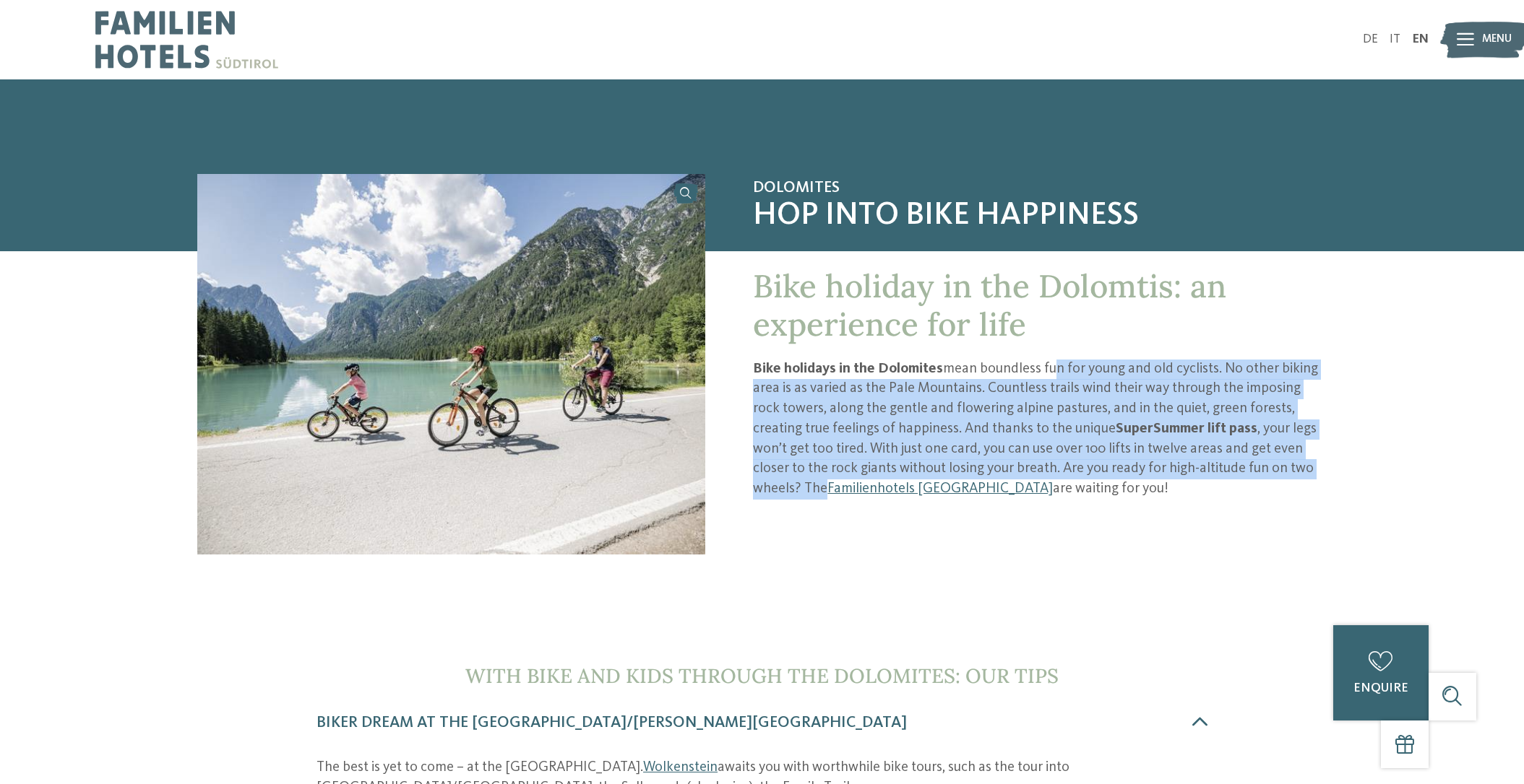
drag, startPoint x: 1048, startPoint y: 367, endPoint x: 1331, endPoint y: 476, distance: 303.3
click at [1331, 476] on div "Dolomites Hop into bike happiness Bike holiday in the Dolomtis: an experience f…" at bounding box center [762, 402] width 1320 height 457
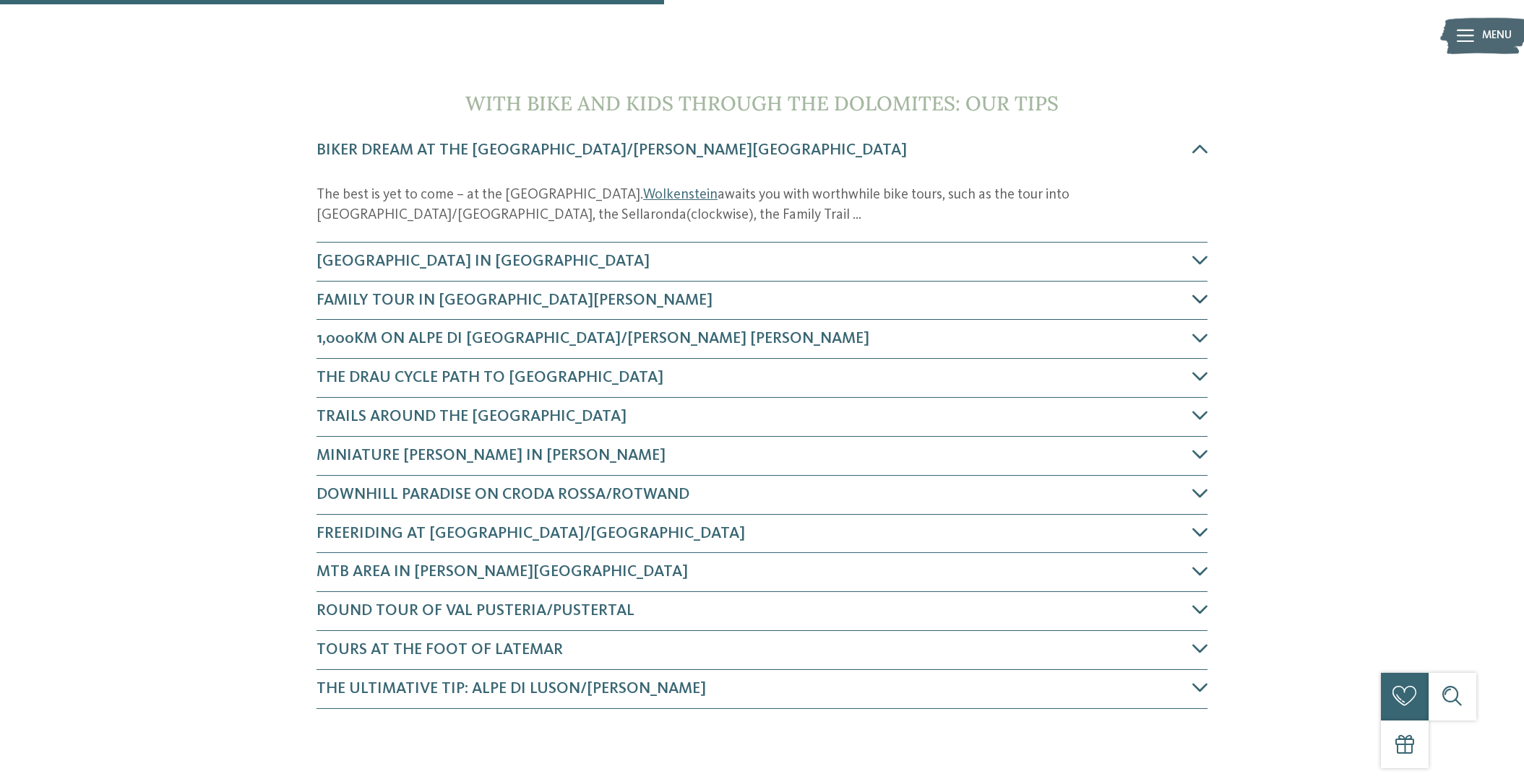
scroll to position [578, 0]
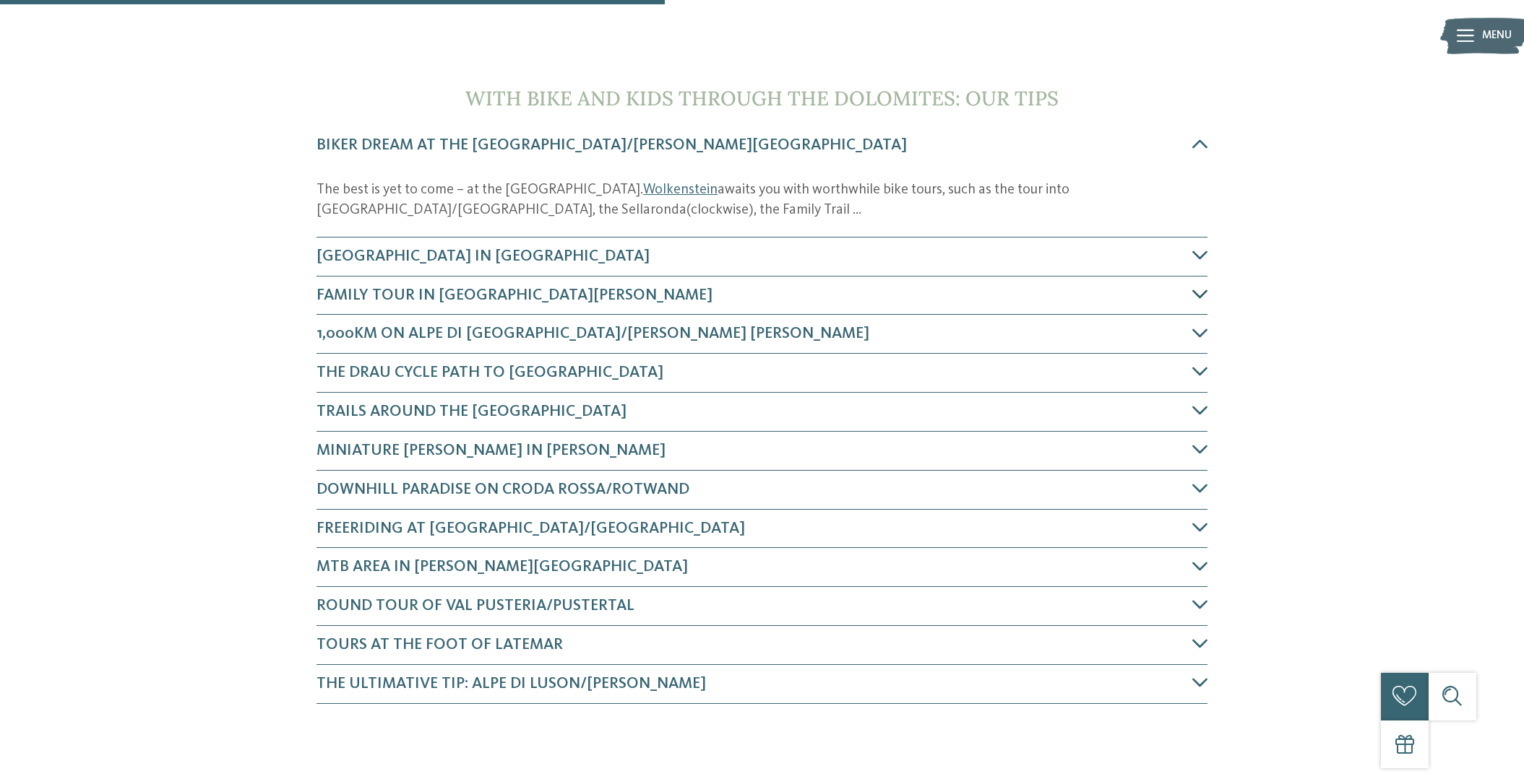
click at [453, 295] on span "Family tour in St. Ulrich" at bounding box center [514, 295] width 396 height 16
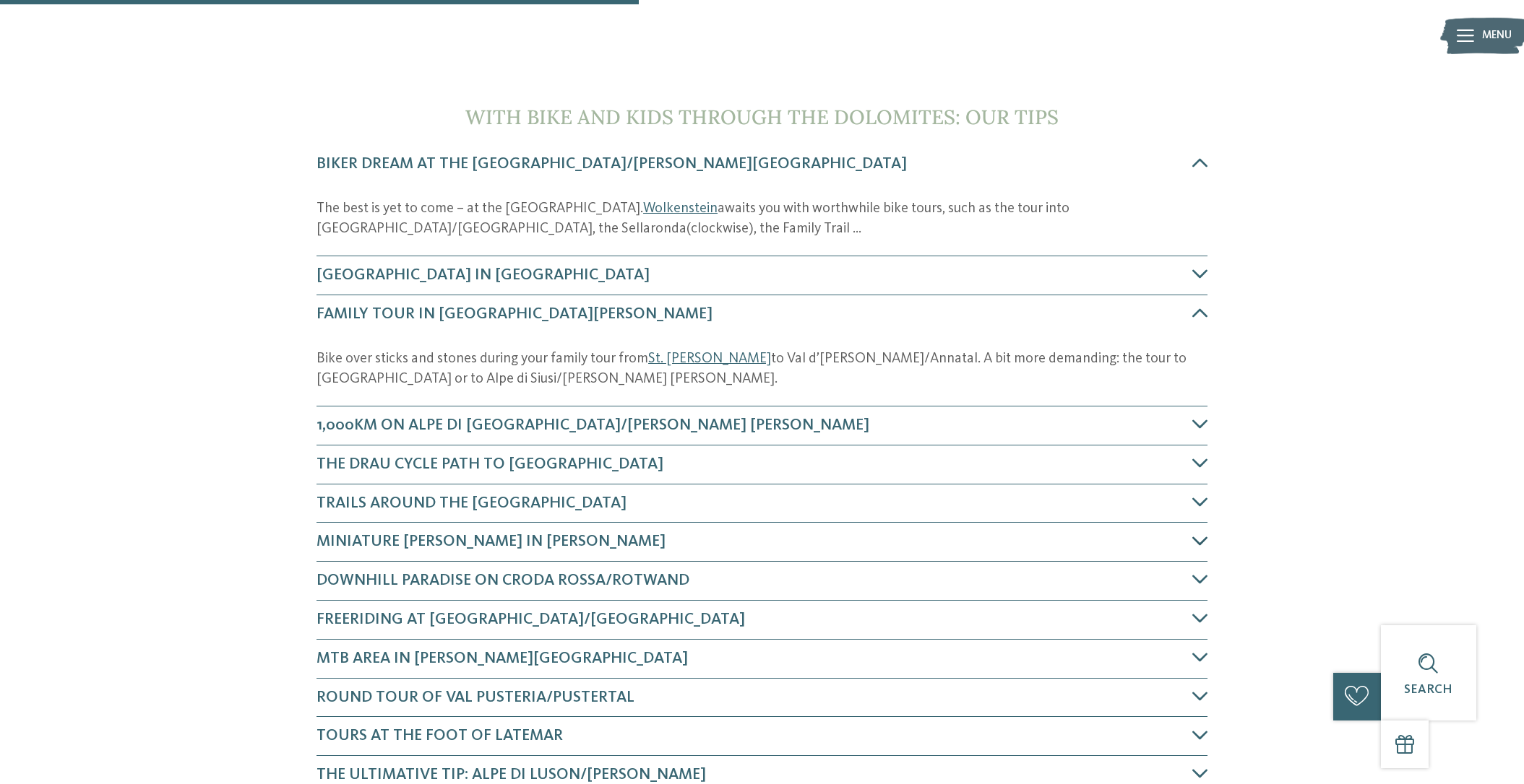
scroll to position [558, 0]
click at [412, 271] on span "Trail Arena in Wolkenstein" at bounding box center [482, 275] width 333 height 16
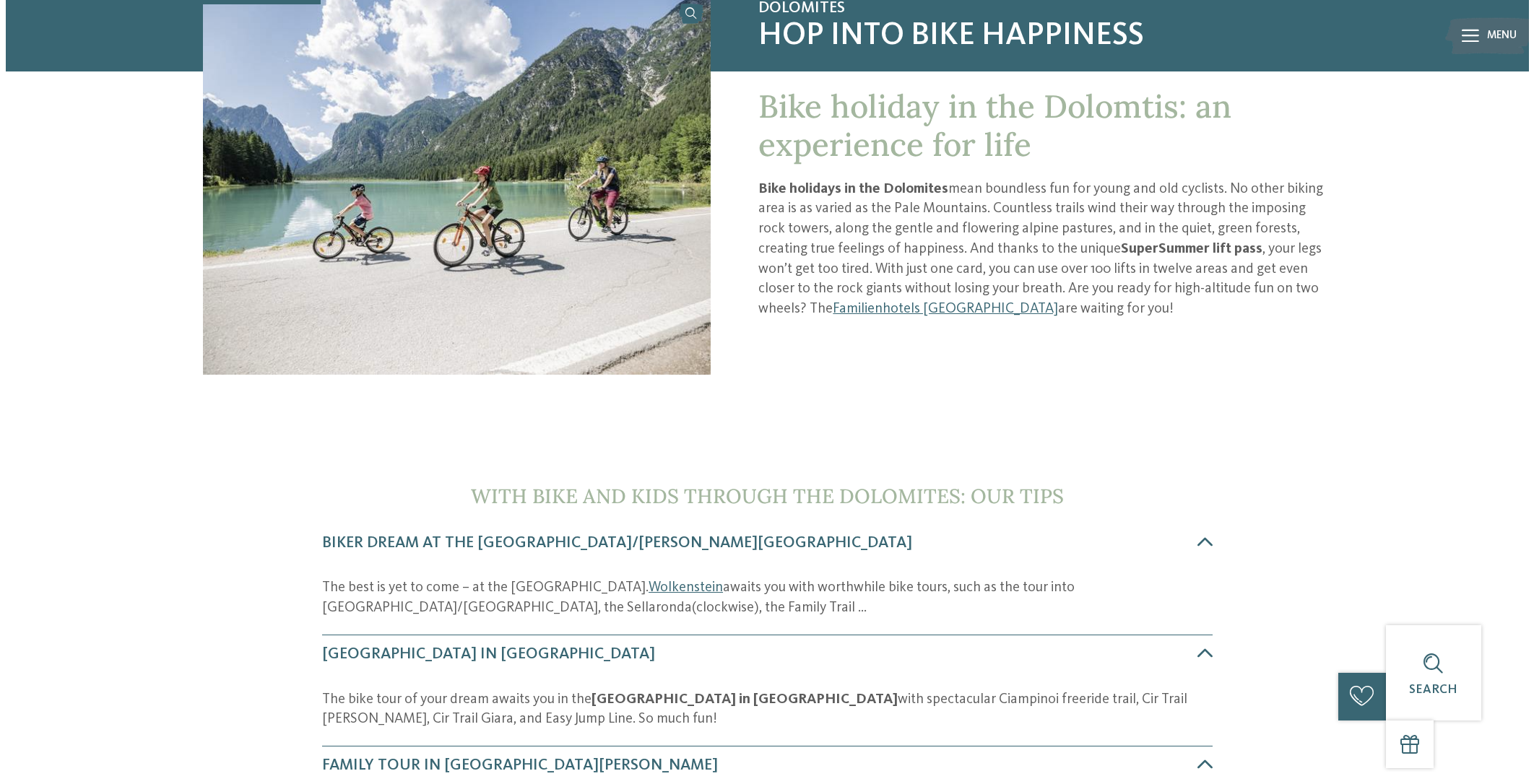
scroll to position [86, 0]
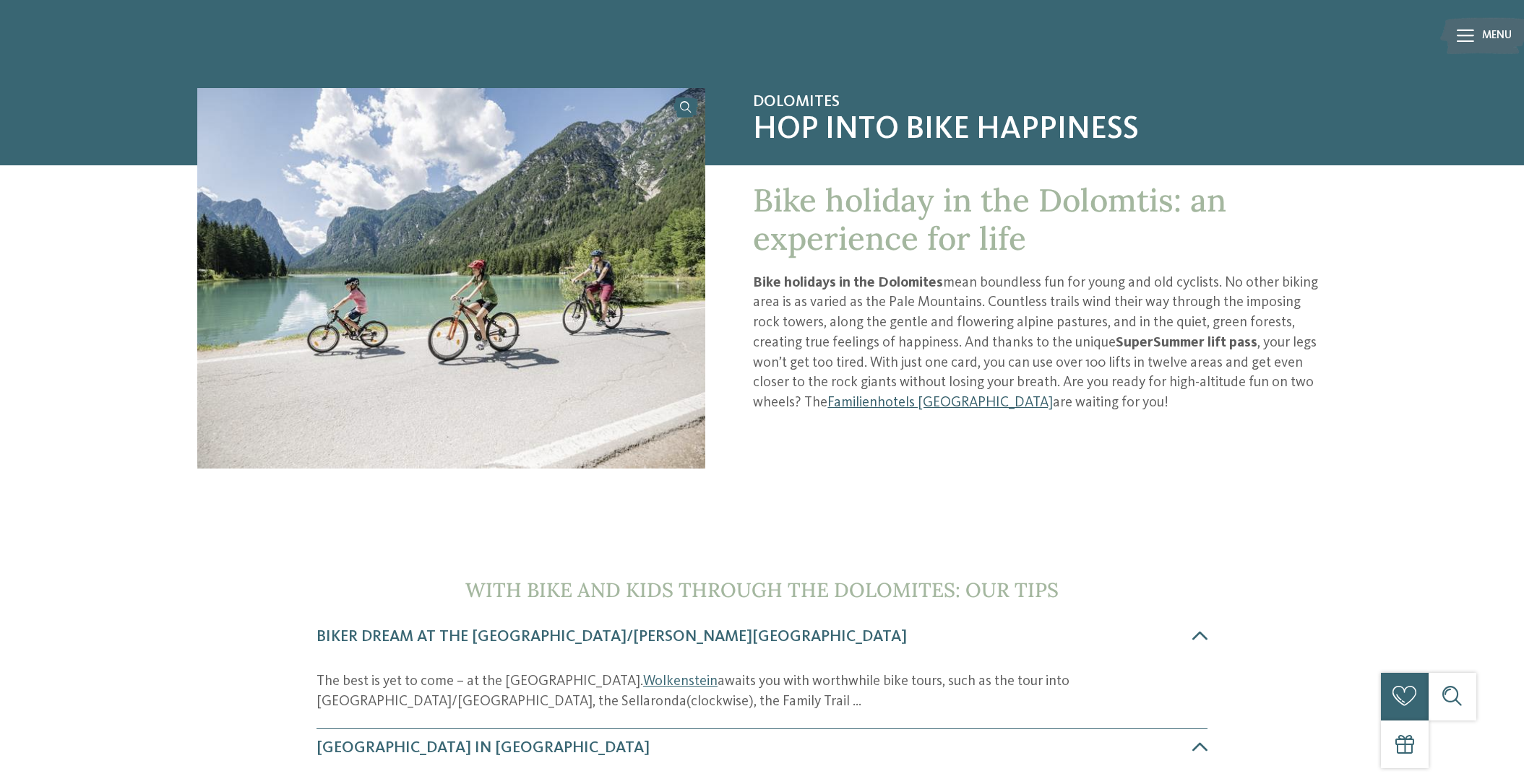
click at [827, 402] on link "Familienhotels [GEOGRAPHIC_DATA]" at bounding box center [939, 402] width 225 height 14
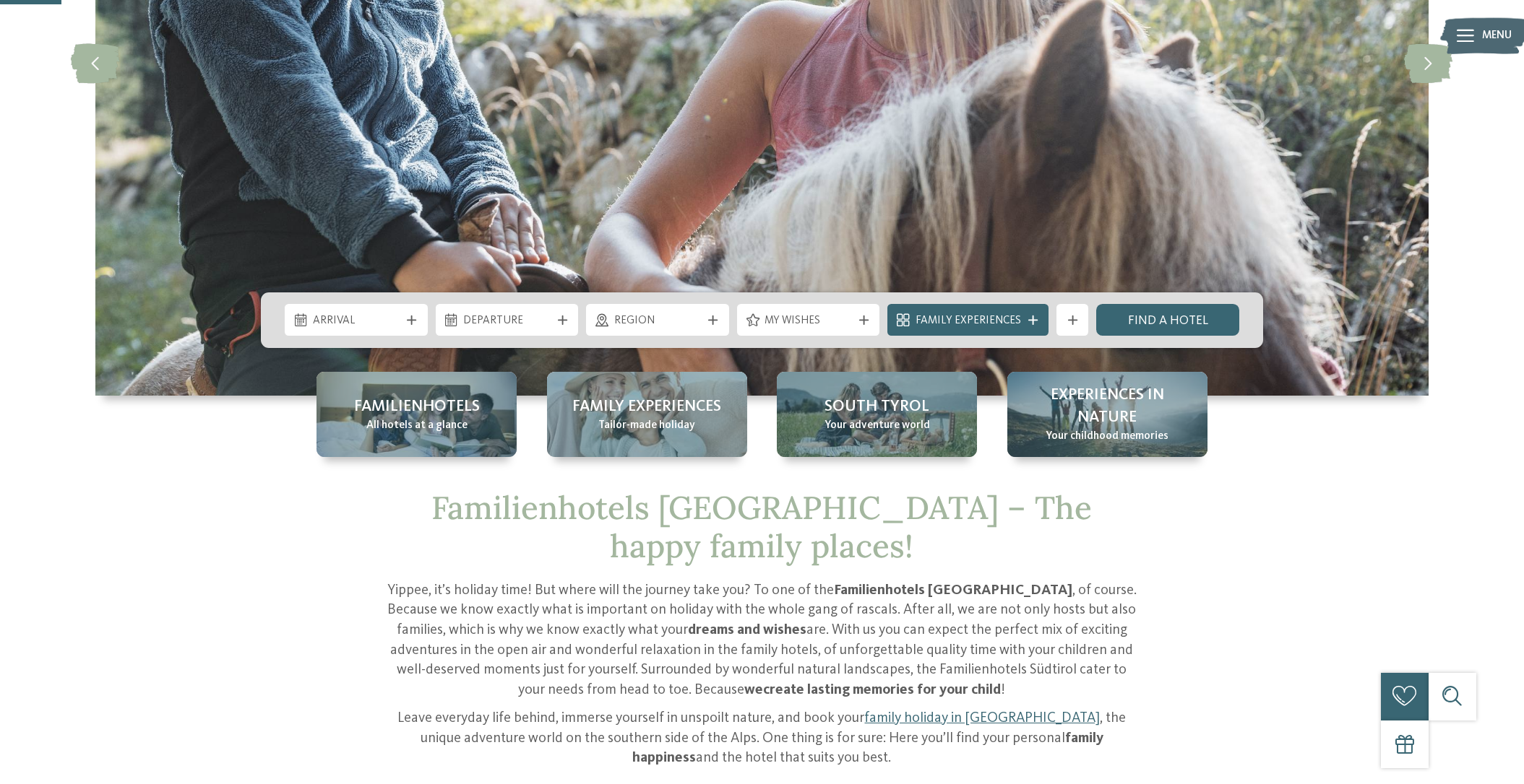
scroll to position [361, 0]
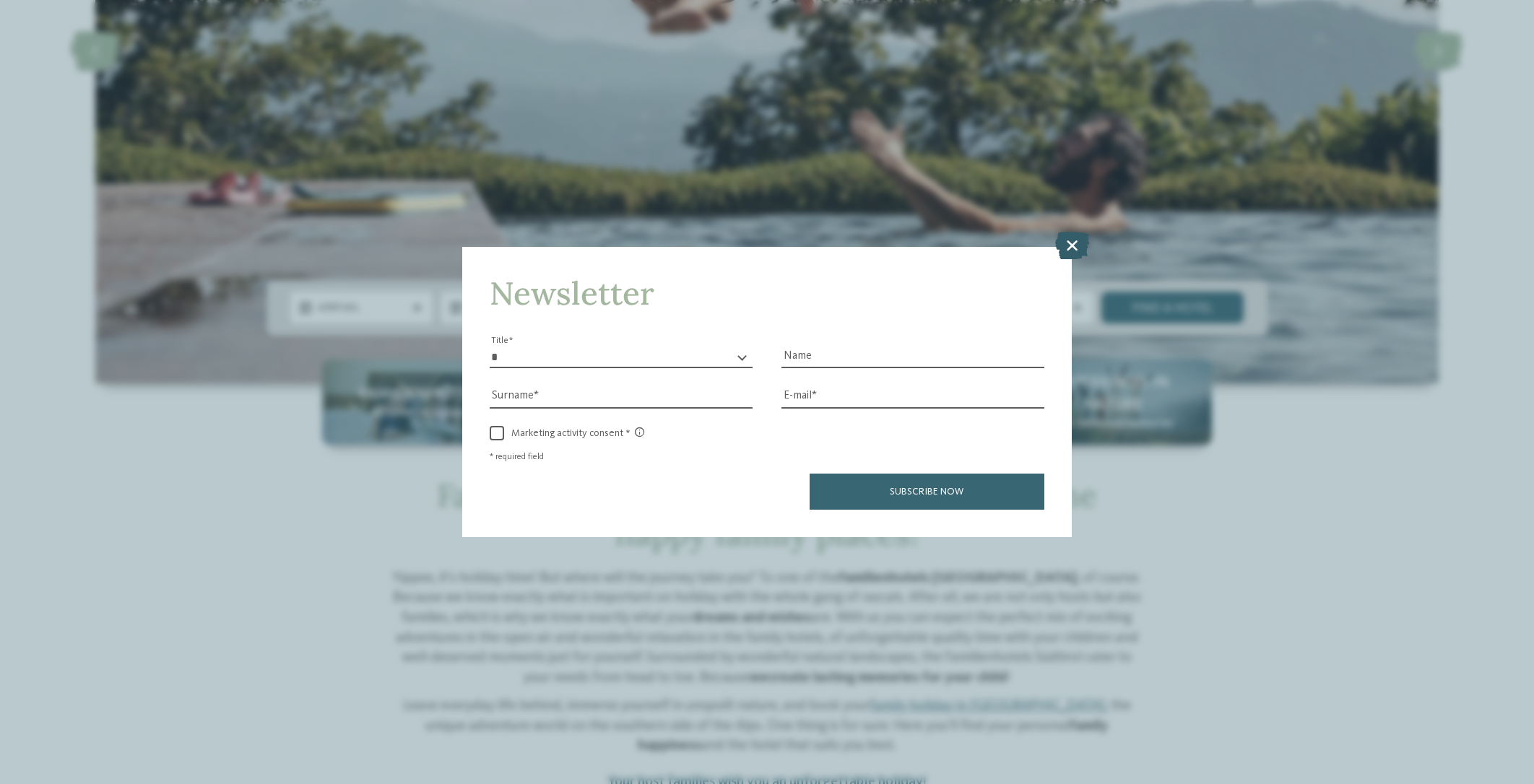
click at [1069, 245] on icon at bounding box center [1073, 245] width 34 height 28
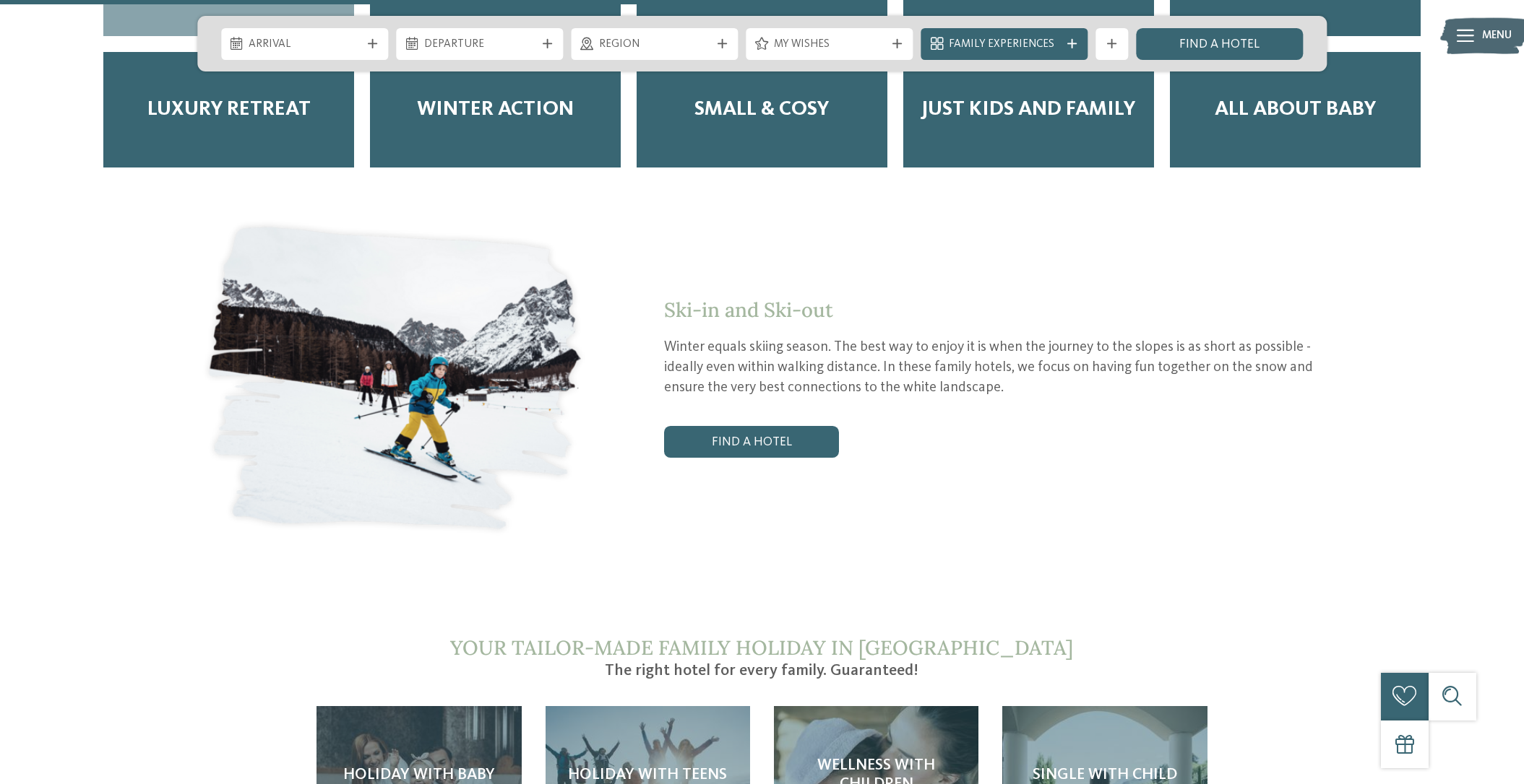
scroll to position [3322, 0]
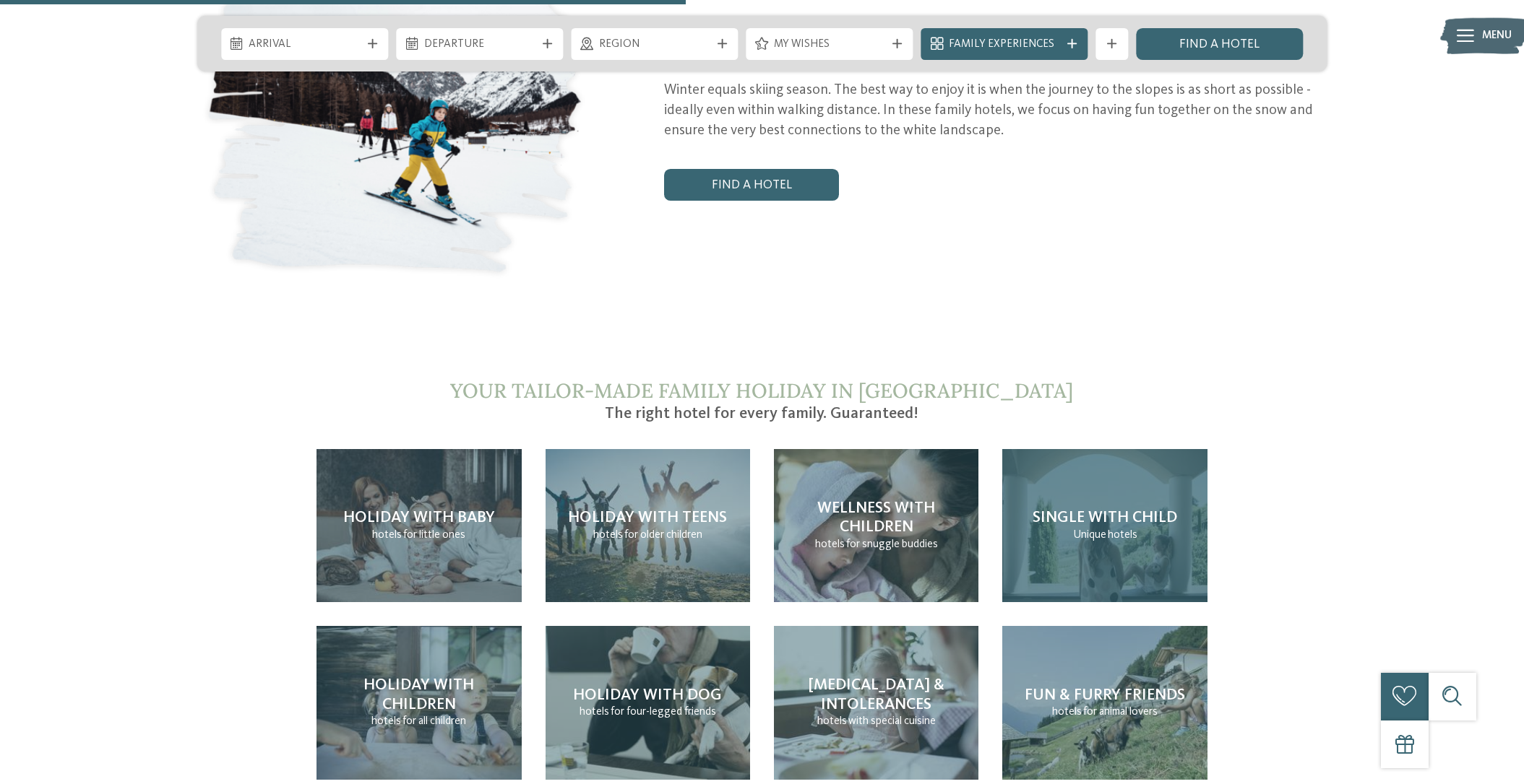
click at [1111, 528] on p "Unique hotels" at bounding box center [1105, 535] width 65 height 16
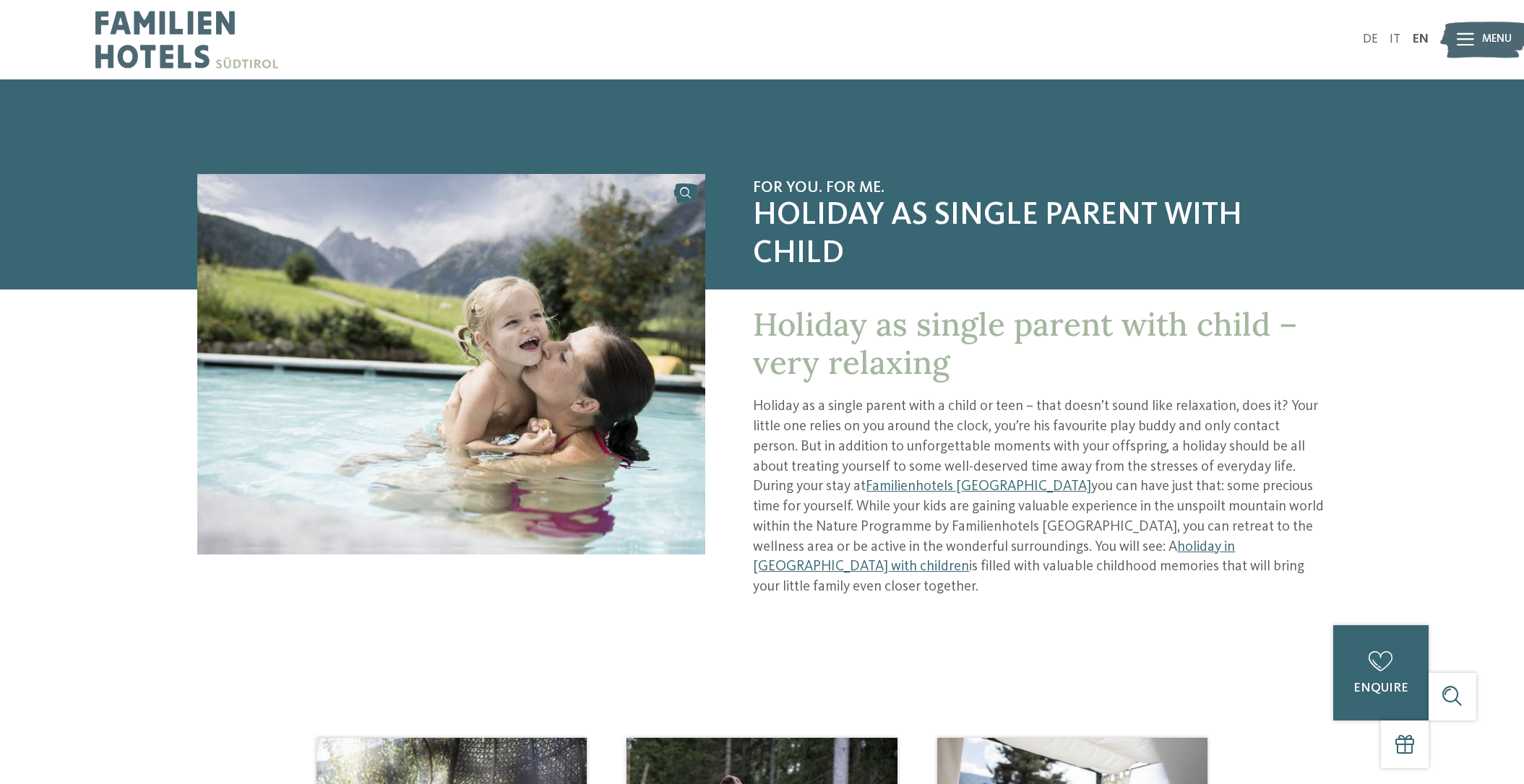
drag, startPoint x: 889, startPoint y: 407, endPoint x: 1350, endPoint y: 567, distance: 488.0
click at [1350, 567] on div "For you. For me. Holiday as single parent with child Holiday as single parent w…" at bounding box center [762, 421] width 1320 height 496
